Goal: Navigation & Orientation: Find specific page/section

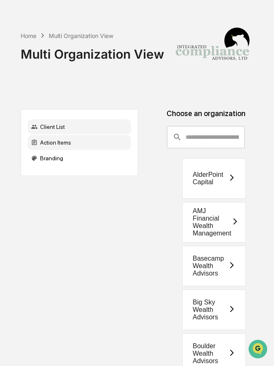
click at [99, 142] on div "Action Items" at bounding box center [79, 142] width 103 height 15
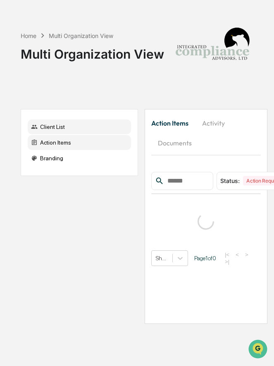
click at [81, 131] on div "Client List" at bounding box center [79, 126] width 103 height 15
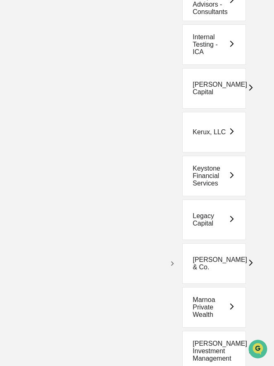
scroll to position [1531, 0]
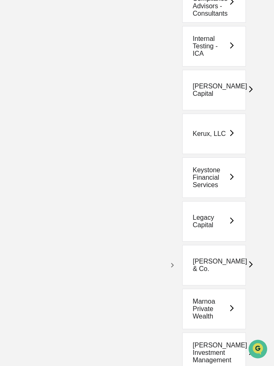
click at [231, 97] on div "[PERSON_NAME] Capital" at bounding box center [214, 90] width 64 height 40
